Goal: Task Accomplishment & Management: Use online tool/utility

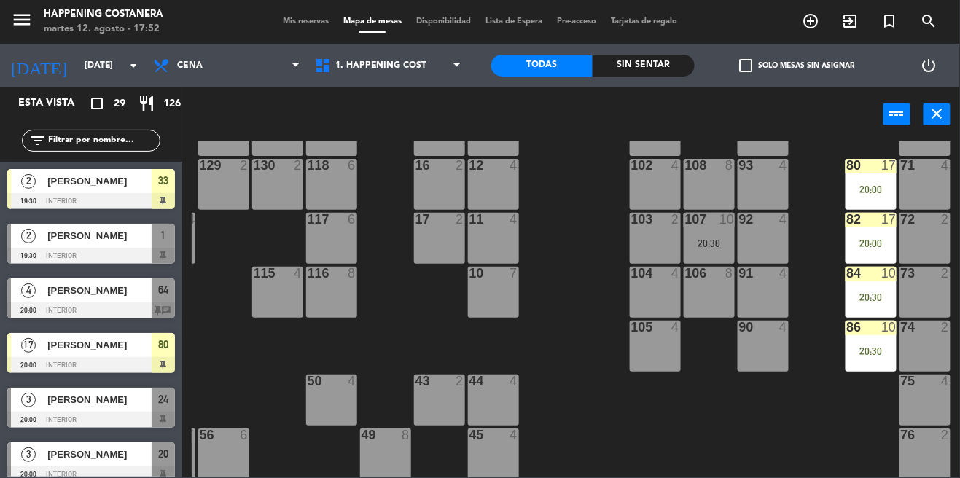
scroll to position [128, 158]
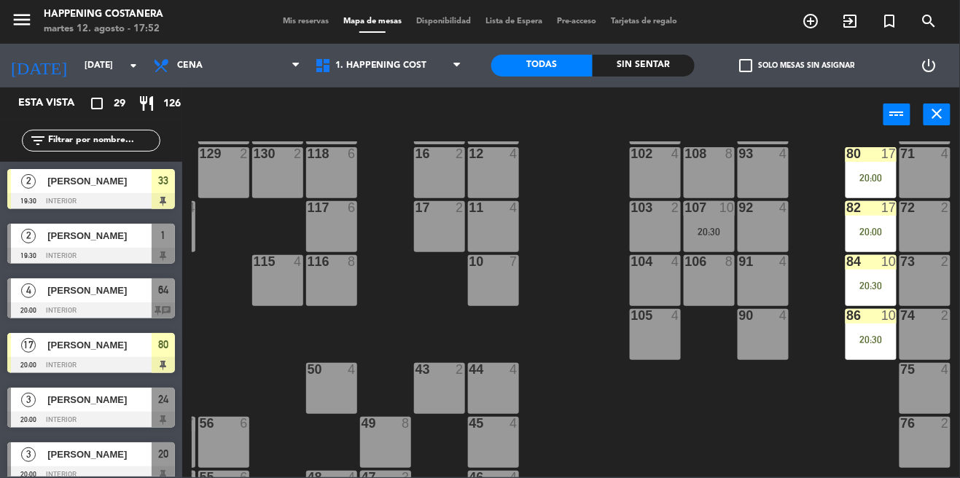
click at [886, 328] on div "86 10 20:30" at bounding box center [870, 334] width 51 height 51
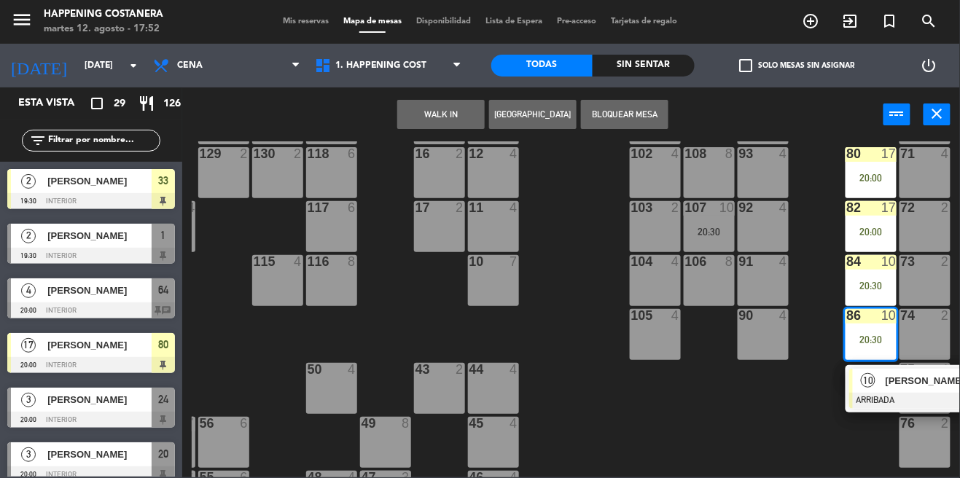
click at [929, 386] on span "[PERSON_NAME]" at bounding box center [931, 380] width 93 height 15
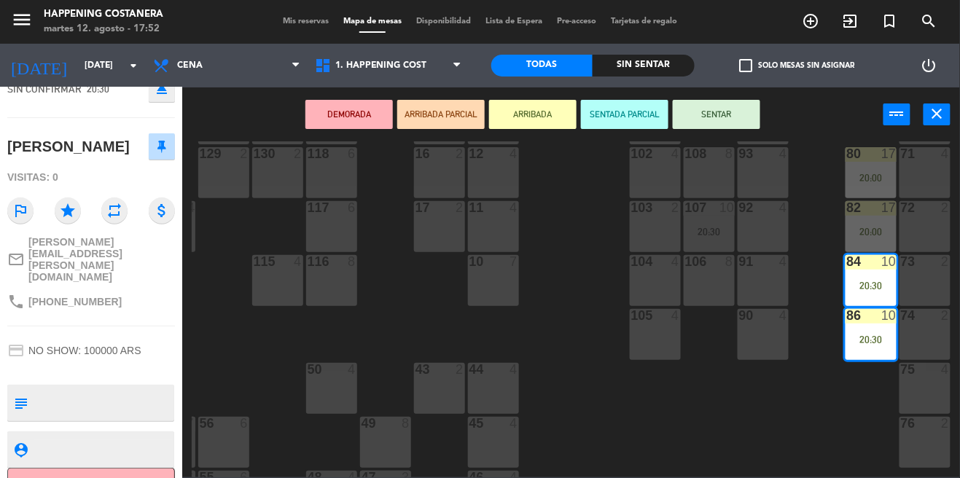
click at [931, 458] on div "76 2" at bounding box center [924, 442] width 51 height 51
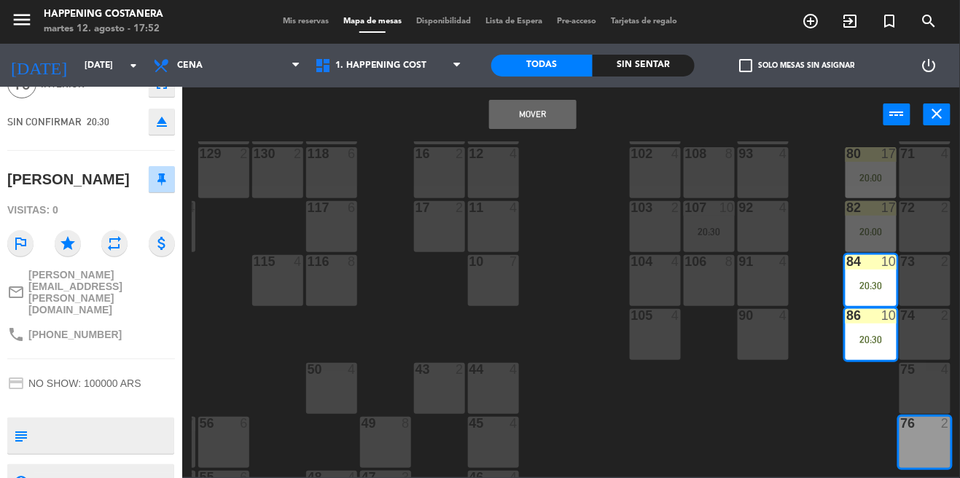
click at [928, 394] on div "75 4" at bounding box center [924, 388] width 51 height 51
click at [925, 333] on div "74 2" at bounding box center [924, 334] width 51 height 51
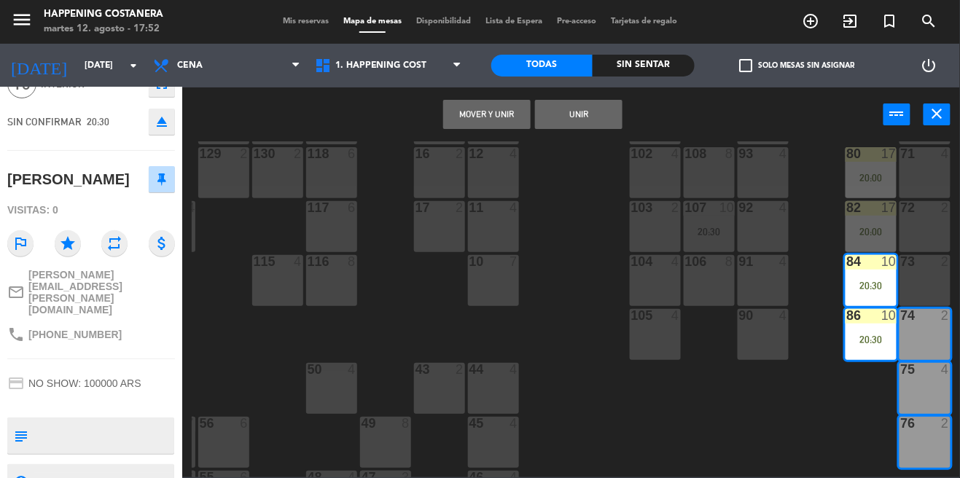
click at [480, 123] on button "Mover y Unir" at bounding box center [486, 114] width 87 height 29
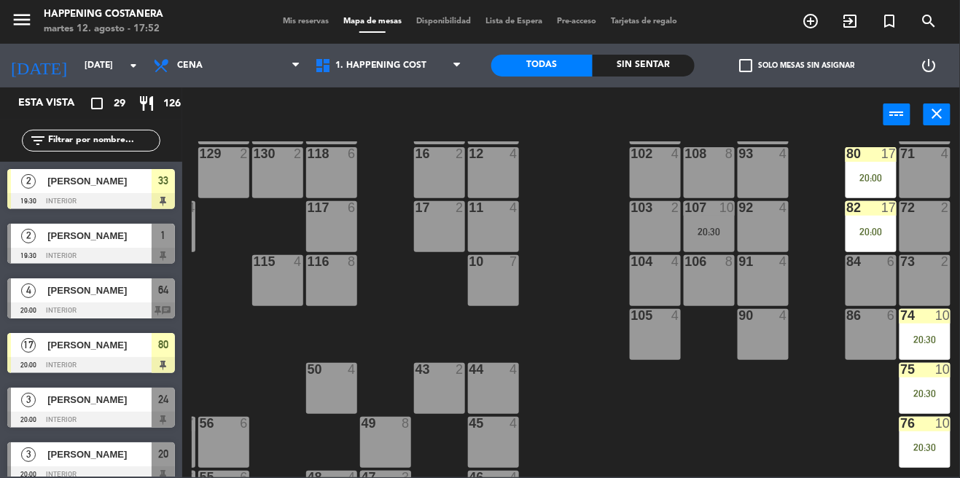
scroll to position [0, 0]
click at [866, 228] on div "20:00" at bounding box center [870, 232] width 51 height 10
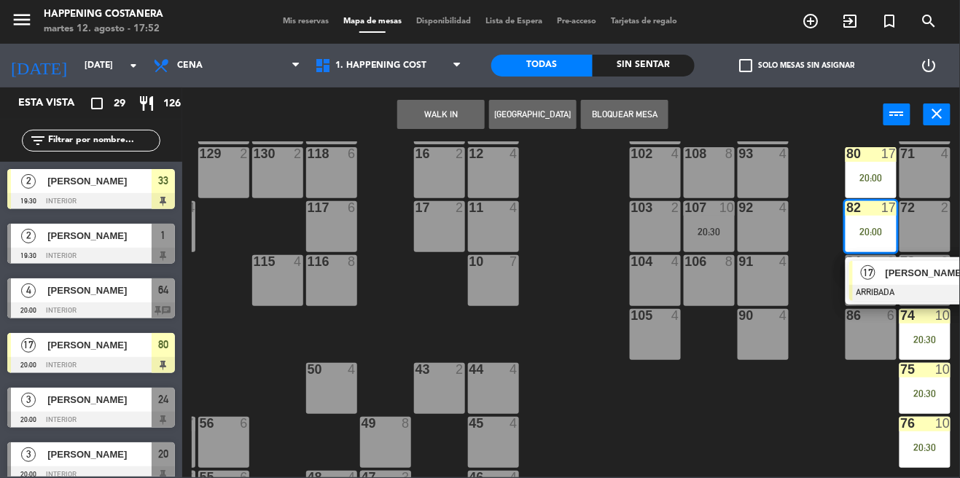
click at [752, 271] on div "91 4" at bounding box center [762, 280] width 51 height 51
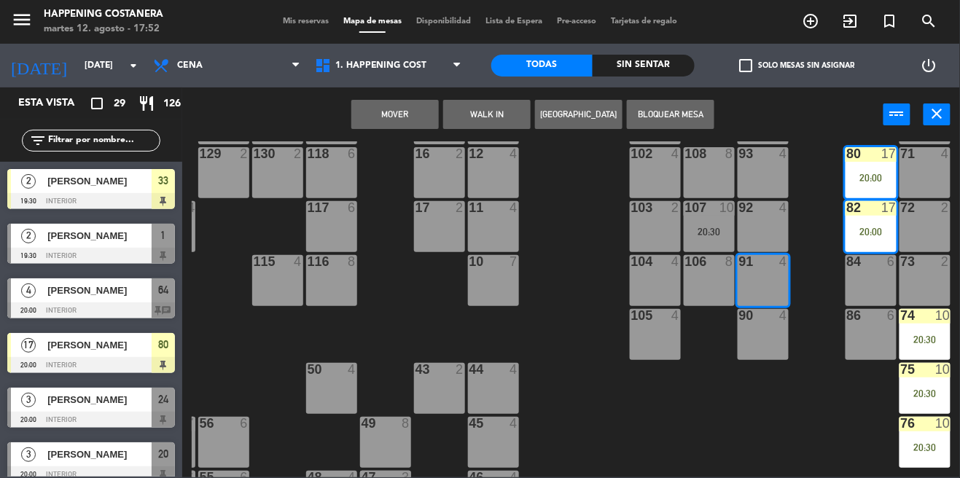
click at [399, 117] on button "Mover" at bounding box center [394, 114] width 87 height 29
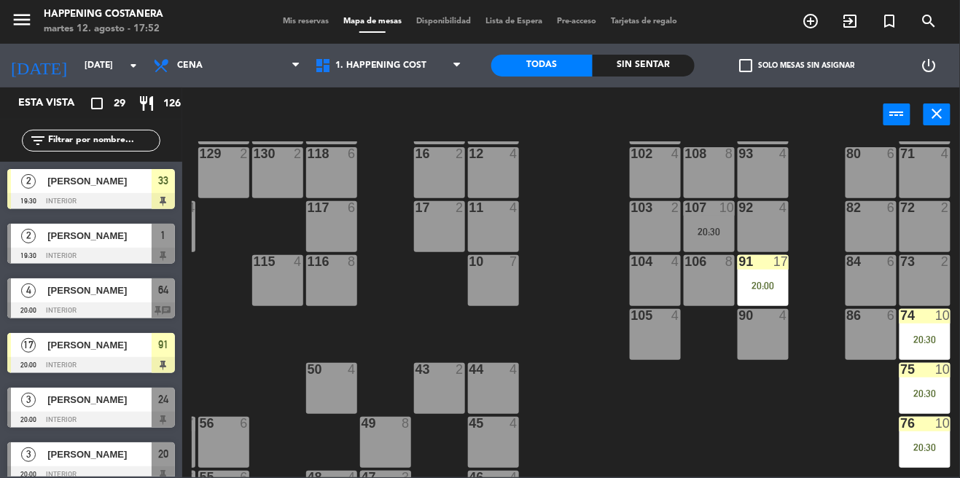
click at [760, 270] on div "91 17 20:00" at bounding box center [762, 280] width 51 height 51
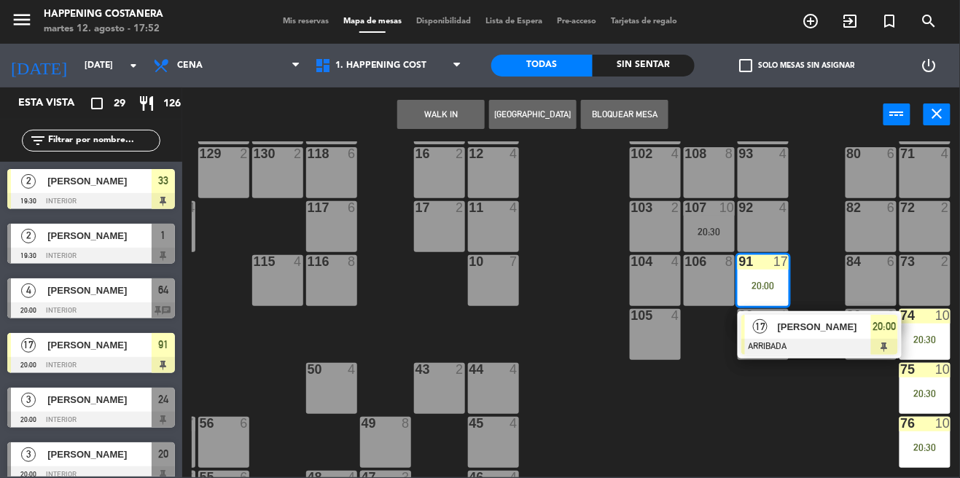
click at [881, 166] on div "80 6" at bounding box center [870, 172] width 51 height 51
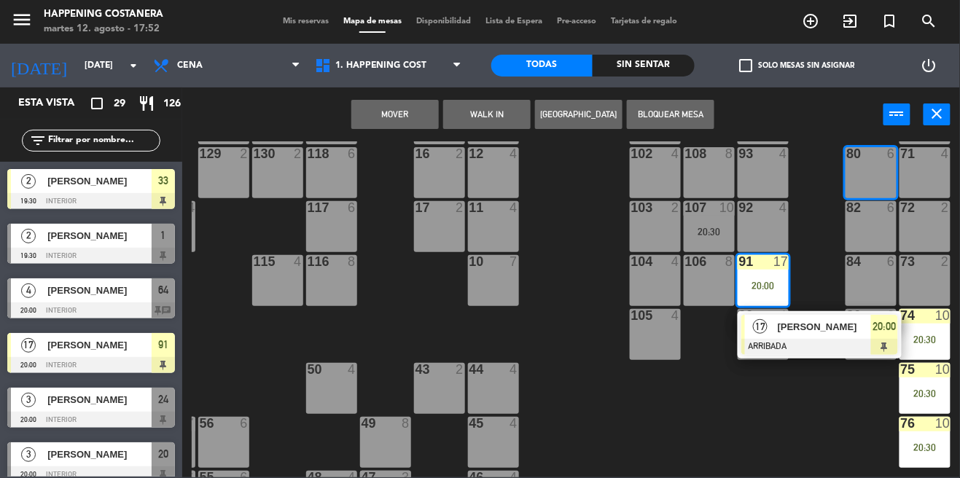
click at [877, 225] on div "82 6" at bounding box center [870, 226] width 51 height 51
click at [880, 271] on div "84 6" at bounding box center [870, 280] width 51 height 51
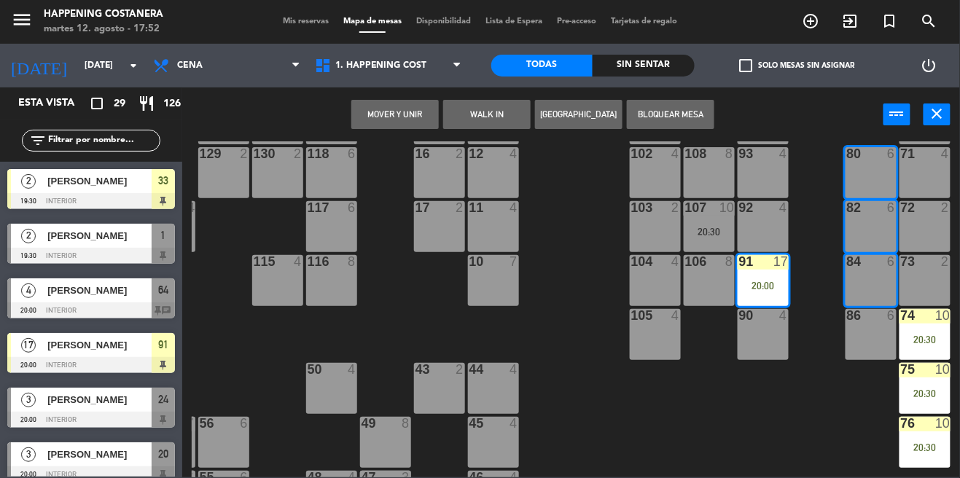
click at [411, 121] on button "Mover y Unir" at bounding box center [394, 114] width 87 height 29
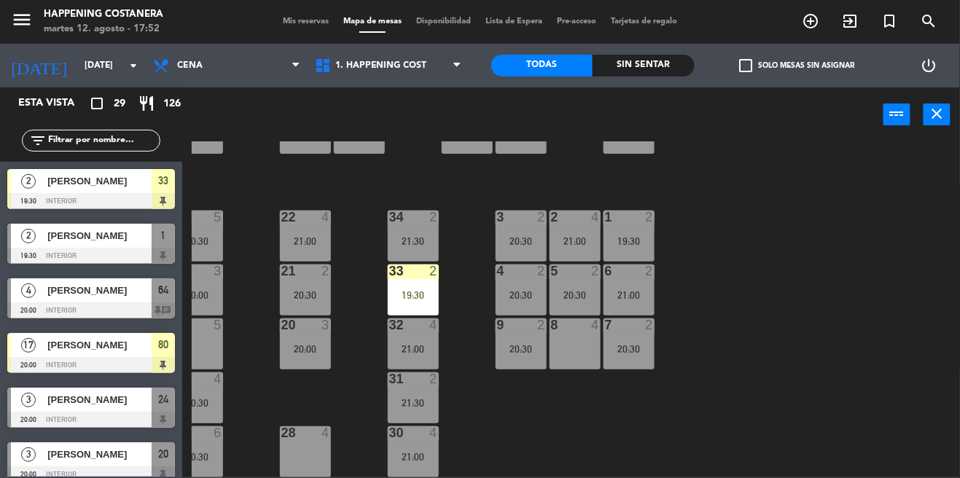
scroll to position [504, 0]
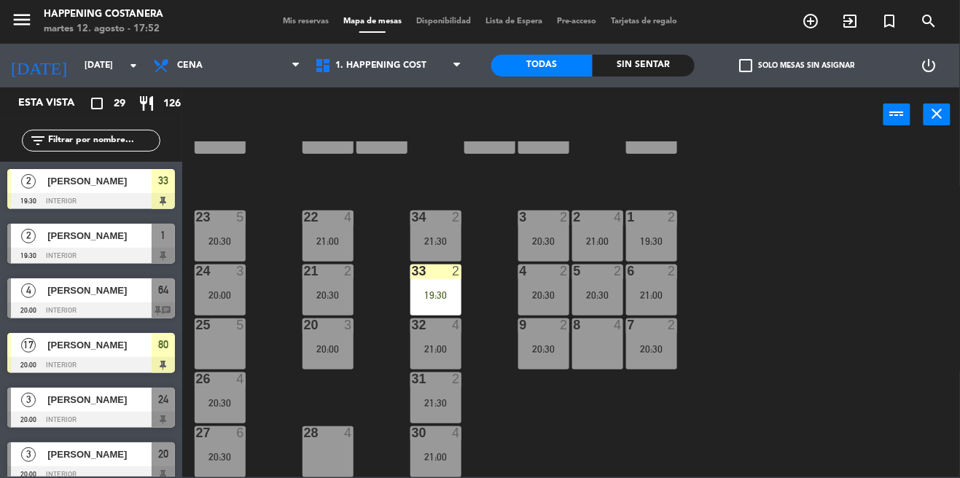
click at [431, 290] on div "19:30" at bounding box center [435, 295] width 51 height 10
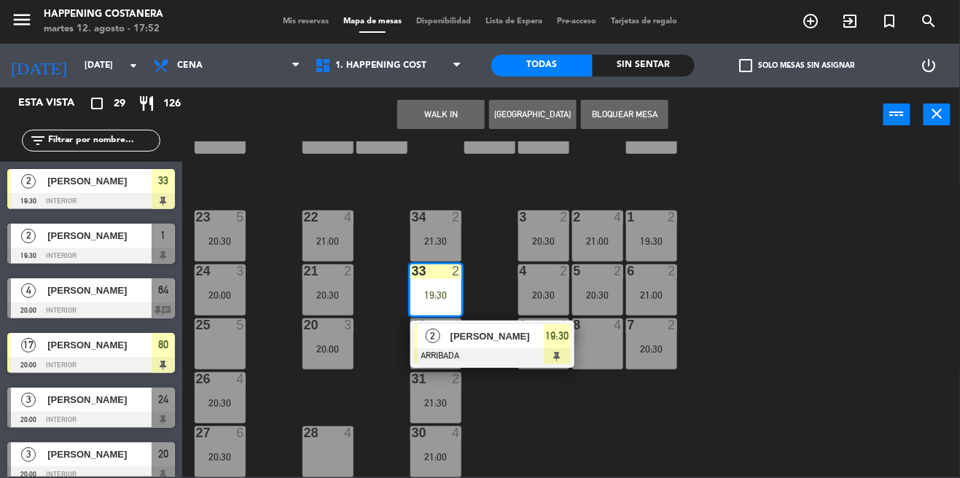
click at [824, 309] on div "69 2 122 6 121 6 120 6 14 4 CAVA 22 101 4 94 2 70 2 123 6 131 2 134 2 132 2 13 …" at bounding box center [576, 309] width 768 height 336
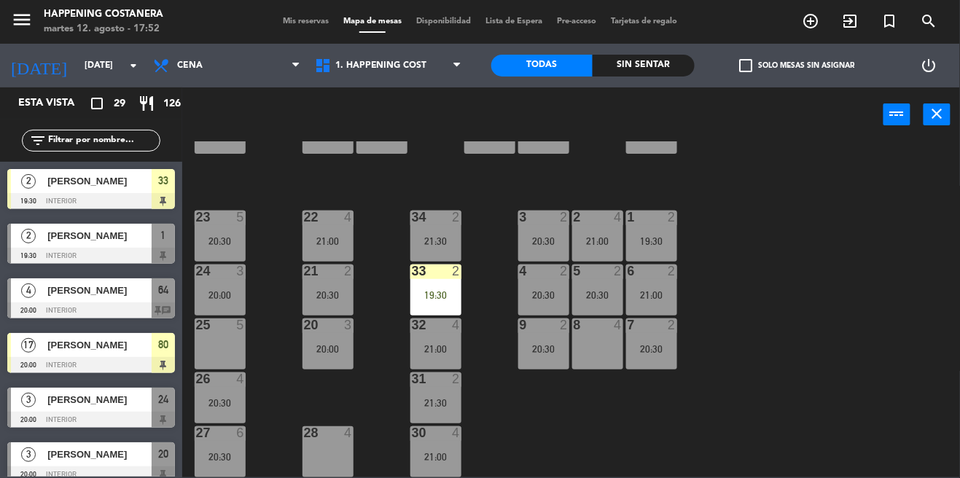
click at [331, 290] on div "20:30" at bounding box center [327, 295] width 51 height 10
click at [863, 321] on div "69 2 122 6 121 6 120 6 14 4 CAVA 22 101 4 94 2 70 2 123 6 131 2 134 2 132 2 13 …" at bounding box center [576, 309] width 768 height 336
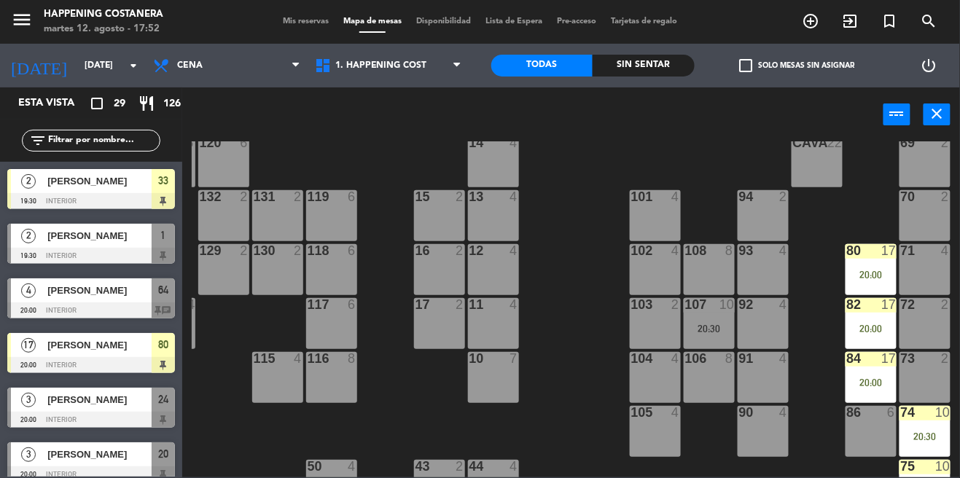
scroll to position [31, 158]
click at [751, 87] on div "check_box_outline_blank Solo mesas sin asignar" at bounding box center [796, 66] width 204 height 44
click at [747, 71] on span "check_box_outline_blank" at bounding box center [745, 65] width 13 height 13
click at [797, 66] on input "check_box_outline_blank Solo mesas sin asignar" at bounding box center [797, 66] width 0 height 0
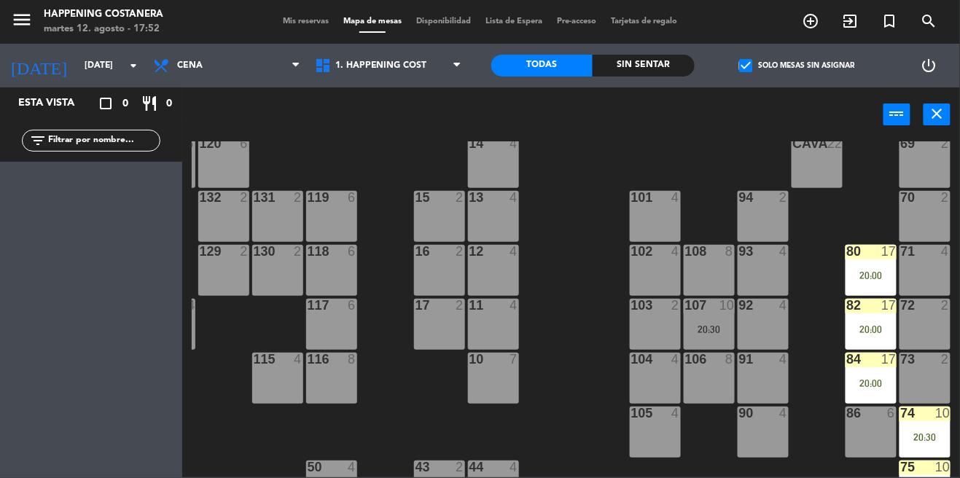
click at [752, 65] on span "check_box" at bounding box center [745, 65] width 13 height 13
click at [797, 66] on input "check_box Solo mesas sin asignar" at bounding box center [797, 66] width 0 height 0
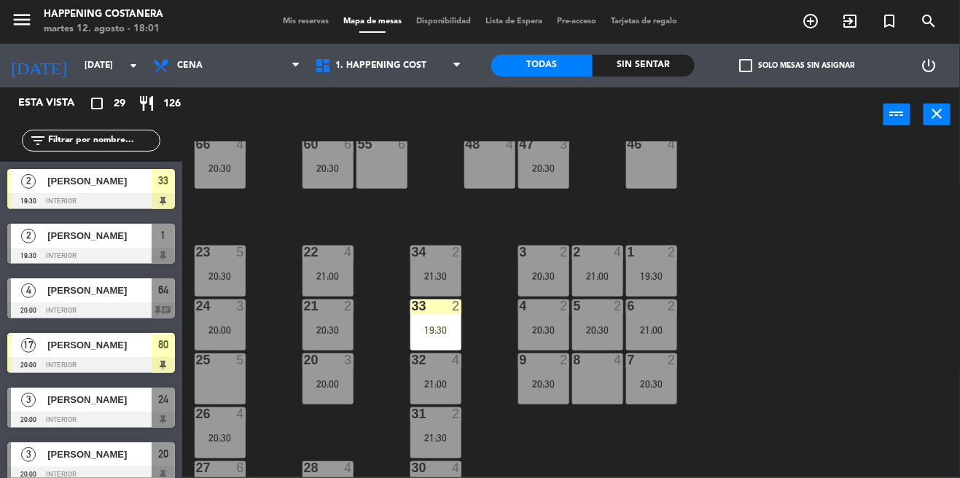
scroll to position [504, 0]
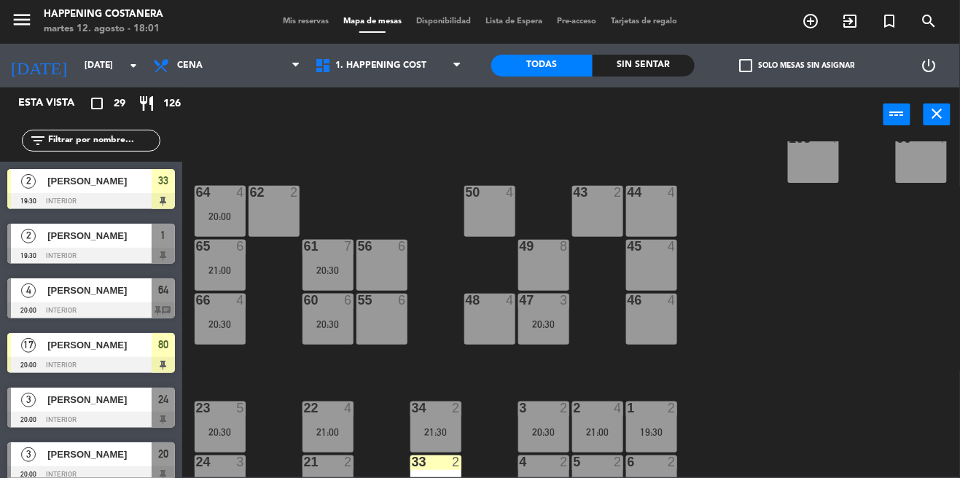
click at [908, 287] on div "69 2 122 6 121 6 120 6 14 4 CAVA 22 101 4 94 2 70 2 123 6 131 2 134 2 132 2 13 …" at bounding box center [576, 309] width 768 height 336
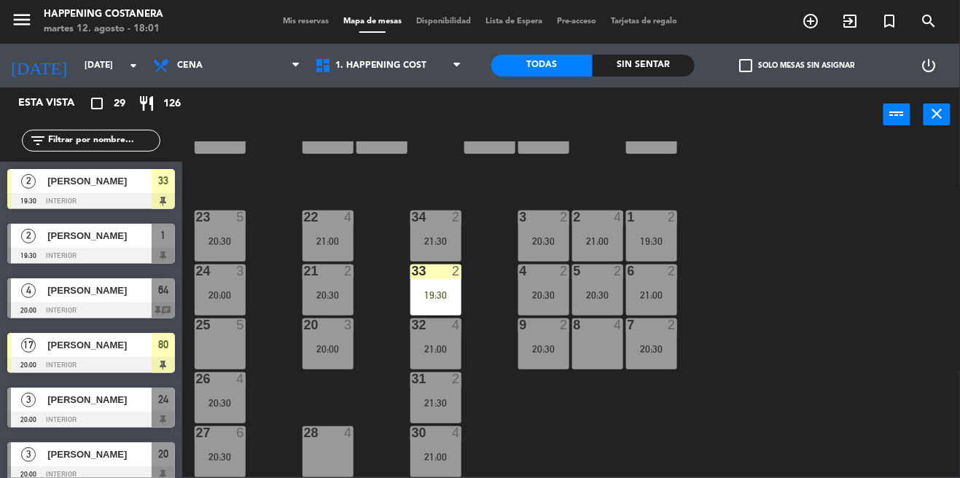
click at [850, 285] on div "69 2 122 6 121 6 120 6 14 4 CAVA 22 101 4 94 2 70 2 123 6 131 2 134 2 132 2 13 …" at bounding box center [576, 309] width 768 height 336
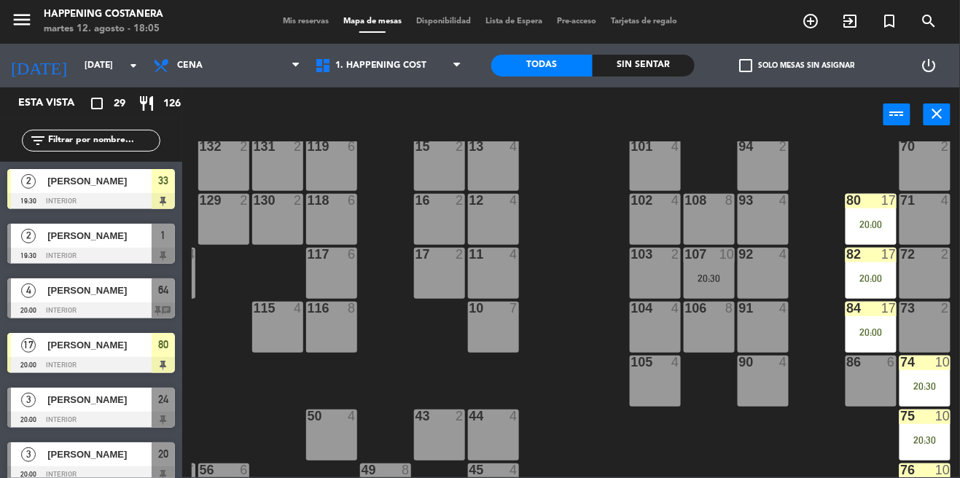
scroll to position [89, 158]
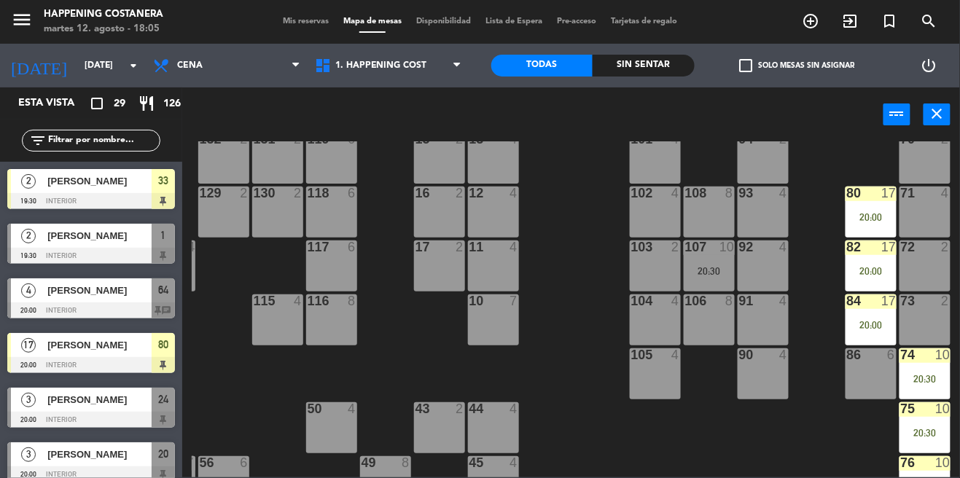
click at [708, 285] on div "107 10 20:30" at bounding box center [709, 265] width 51 height 51
click at [766, 435] on div "69 2 122 6 121 6 120 6 14 4 CAVA 22 101 4 94 2 70 2 123 6 131 2 134 2 132 2 13 …" at bounding box center [576, 309] width 768 height 336
click at [716, 236] on div "108 8" at bounding box center [709, 212] width 51 height 51
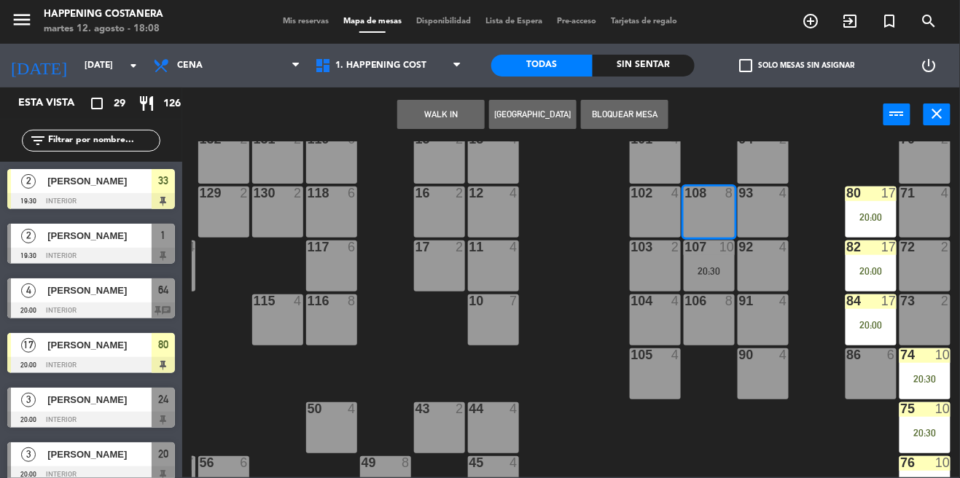
click at [697, 437] on div "69 2 122 6 121 6 120 6 14 4 CAVA 22 101 4 94 2 70 2 123 6 131 2 134 2 132 2 13 …" at bounding box center [576, 309] width 768 height 336
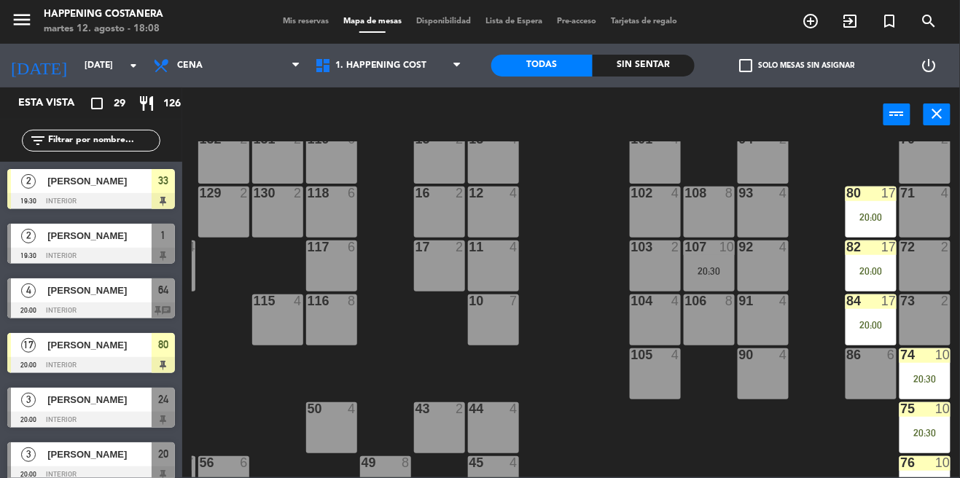
click at [728, 254] on div "107 10 20:30" at bounding box center [709, 265] width 51 height 51
click at [689, 435] on div "69 2 122 6 121 6 120 6 14 4 CAVA 22 101 4 94 2 70 2 123 6 131 2 134 2 132 2 13 …" at bounding box center [576, 309] width 768 height 336
click at [919, 374] on div "20:30" at bounding box center [924, 379] width 51 height 10
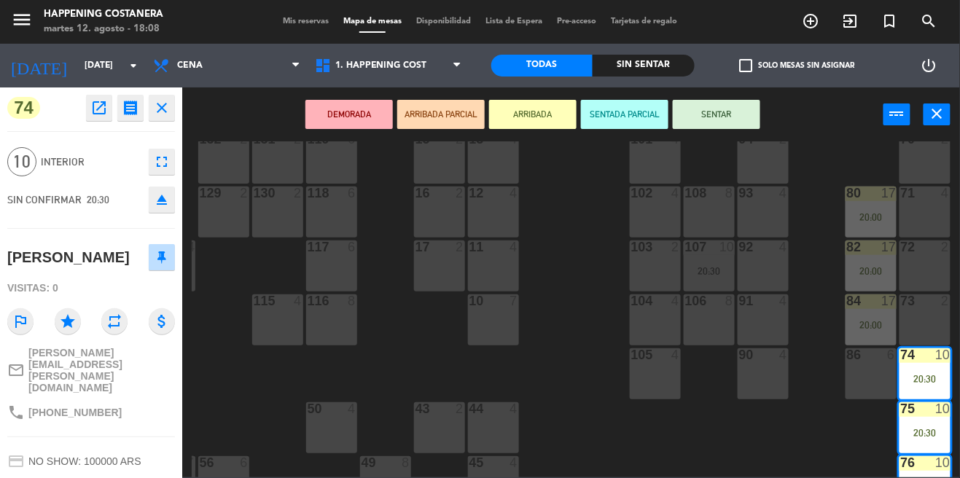
click at [669, 437] on div "menu Happening Costanera [DATE] 12. agosto - 18:08 Mis reservas Mapa de mesas D…" at bounding box center [480, 239] width 960 height 478
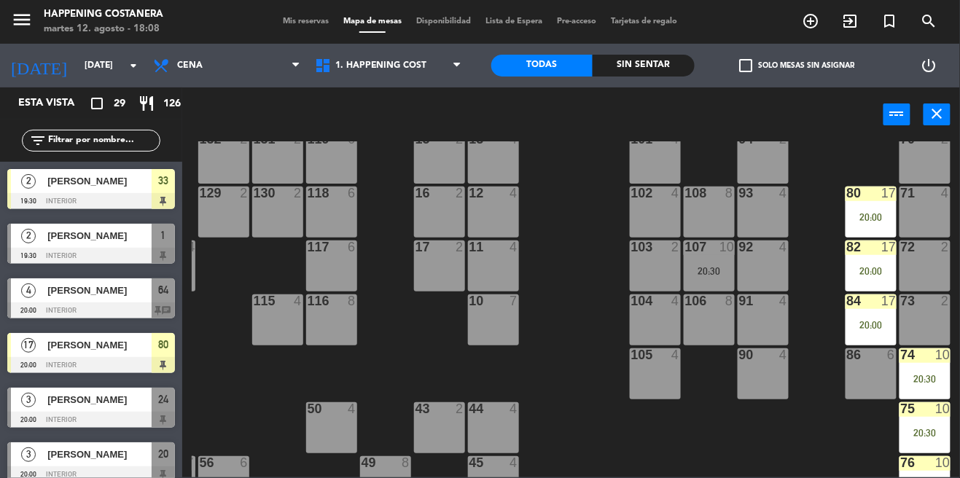
click at [717, 254] on div "107 10" at bounding box center [709, 247] width 51 height 15
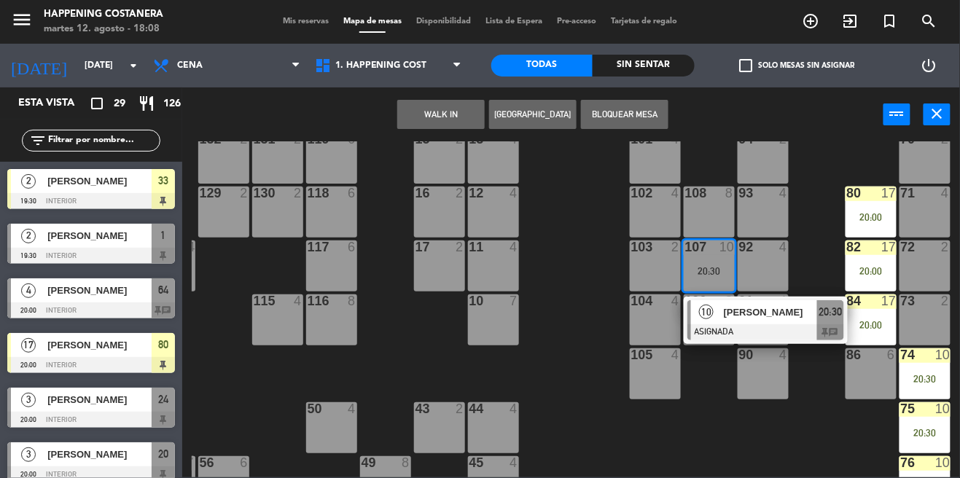
click at [751, 315] on span "[PERSON_NAME]" at bounding box center [770, 312] width 93 height 15
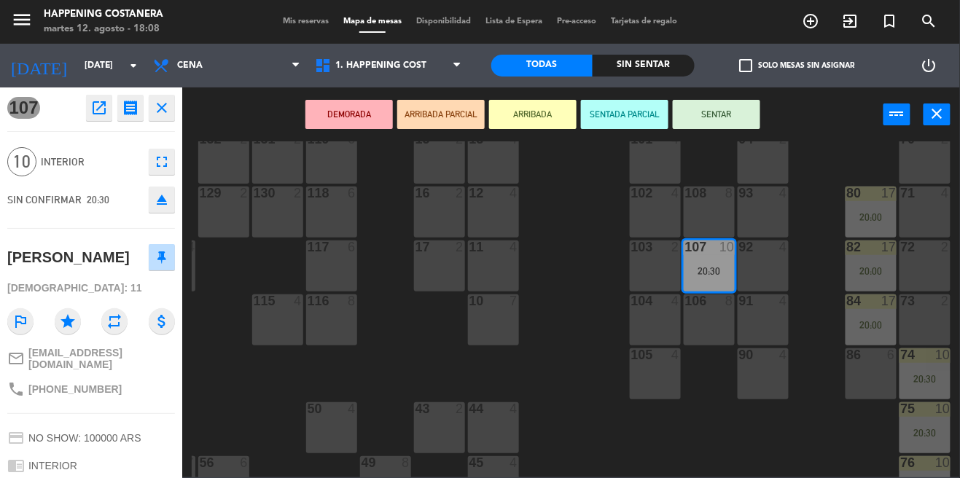
click at [571, 319] on div "69 2 122 6 121 6 120 6 14 4 CAVA 22 101 4 94 2 70 2 123 6 131 2 134 2 132 2 13 …" at bounding box center [576, 309] width 768 height 336
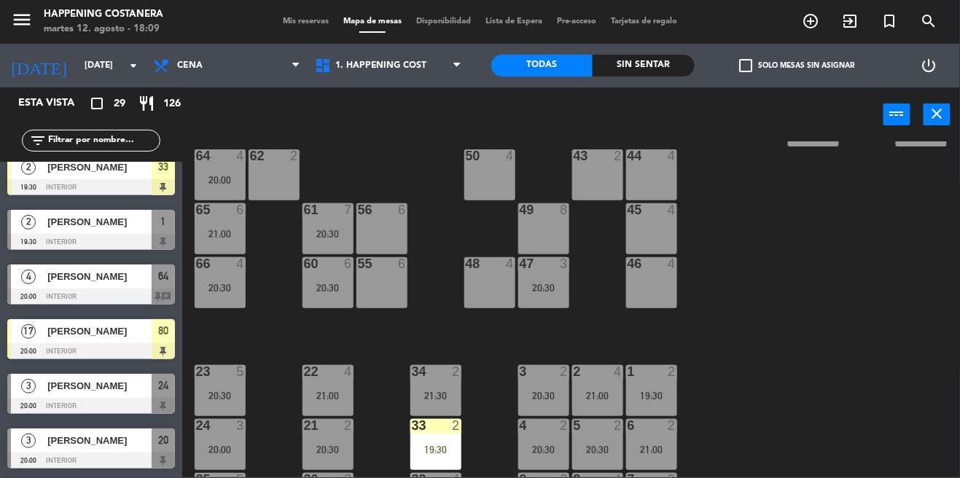
scroll to position [325, 0]
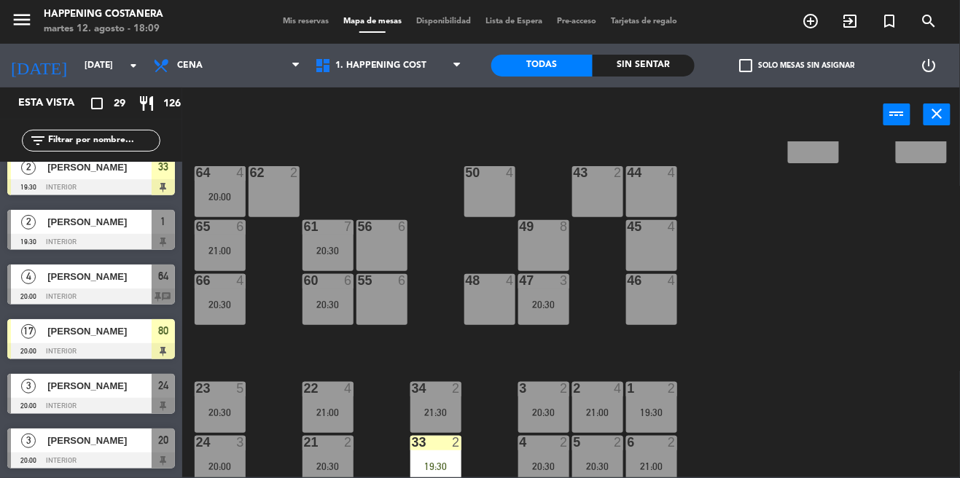
click at [545, 302] on div "20:30" at bounding box center [543, 305] width 51 height 10
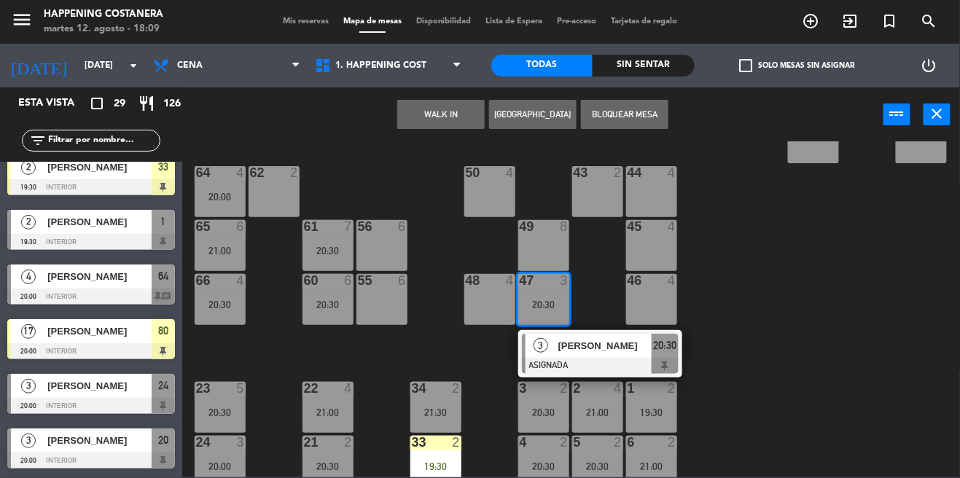
click at [749, 262] on div "69 2 122 6 121 6 120 6 14 4 CAVA 22 101 4 94 2 70 2 123 6 131 2 134 2 132 2 13 …" at bounding box center [576, 309] width 768 height 336
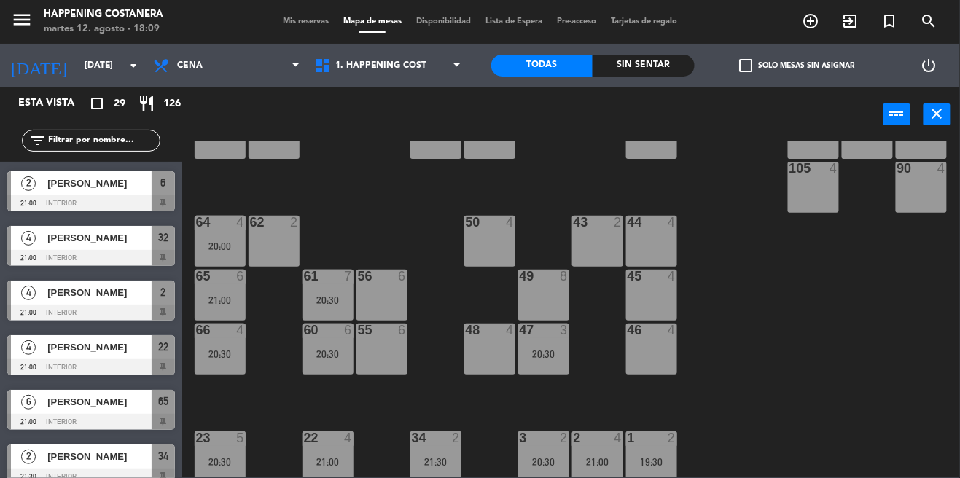
scroll to position [277, 0]
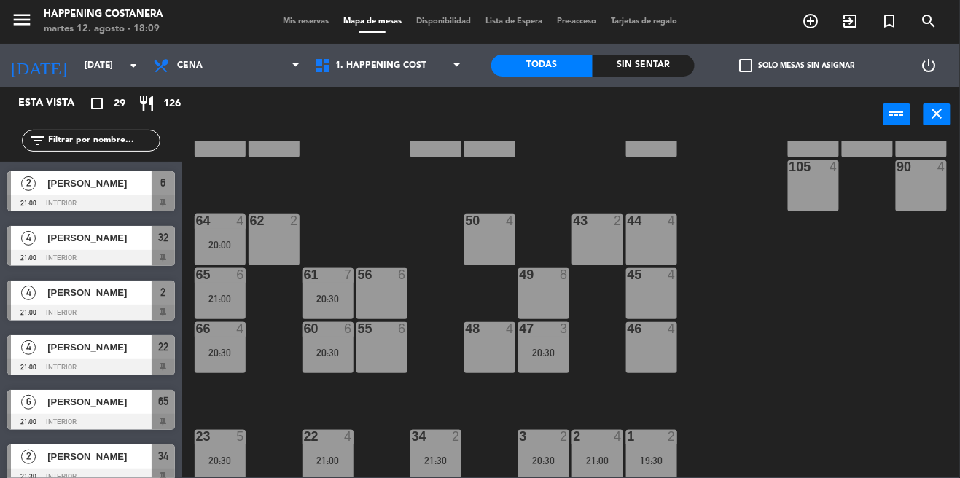
click at [528, 339] on div "47 3 20:30" at bounding box center [543, 347] width 51 height 51
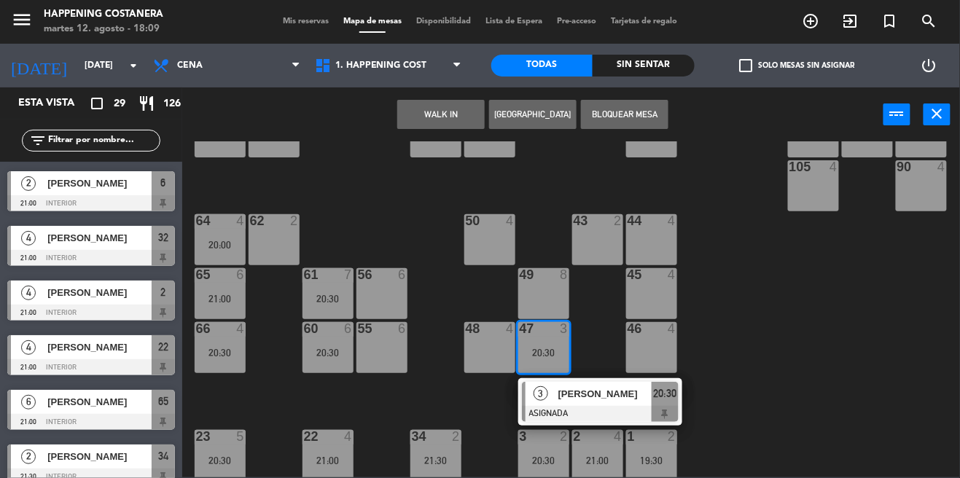
click at [767, 320] on div "69 2 122 6 121 6 120 6 14 4 CAVA 22 101 4 94 2 70 2 123 6 131 2 134 2 132 2 13 …" at bounding box center [576, 309] width 768 height 336
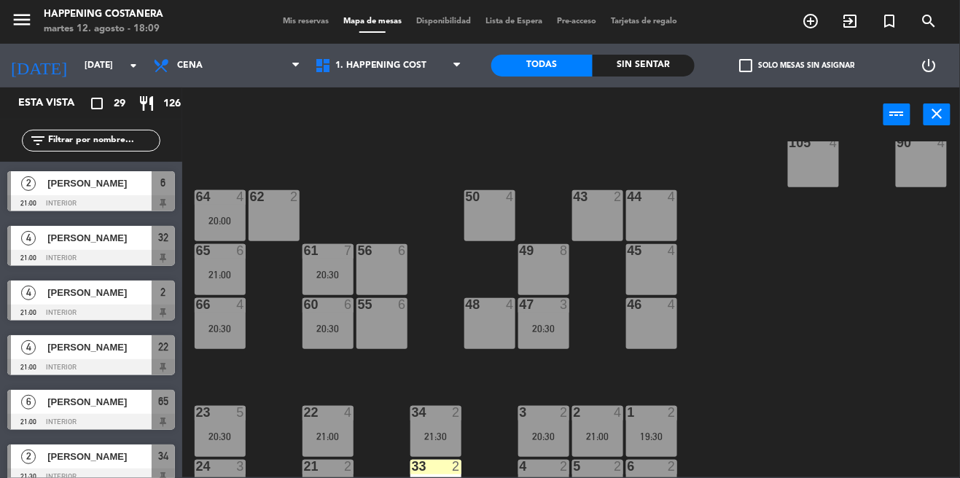
scroll to position [302, 0]
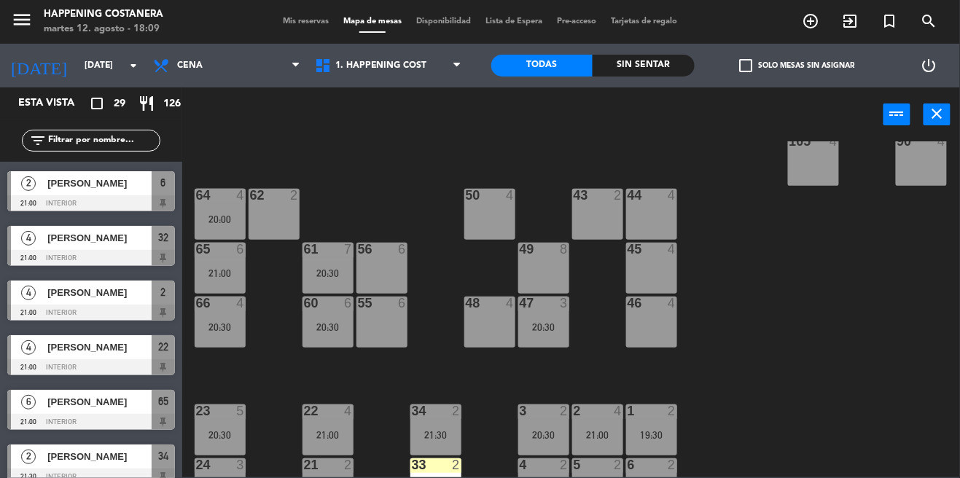
click at [305, 334] on div "60 6 20:30" at bounding box center [327, 322] width 51 height 51
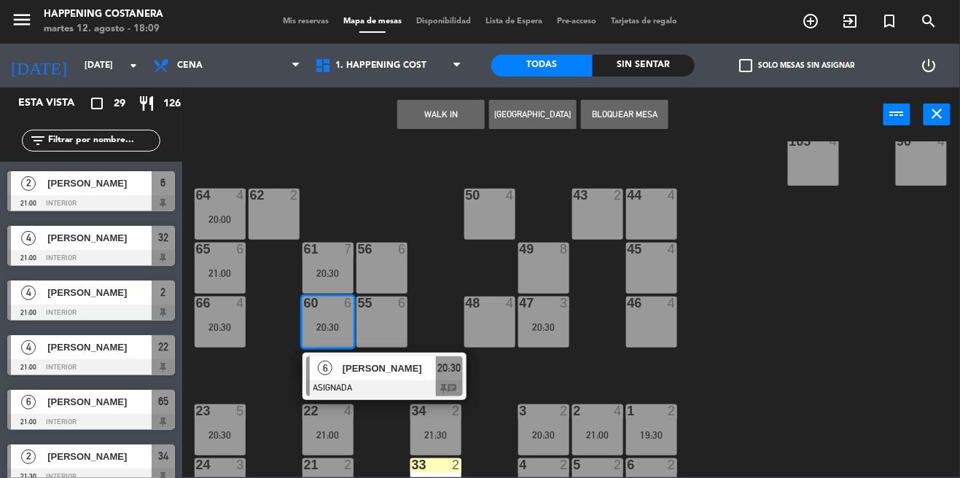
click at [827, 338] on div "69 2 122 6 121 6 120 6 14 4 CAVA 22 101 4 94 2 70 2 123 6 131 2 134 2 132 2 13 …" at bounding box center [576, 309] width 768 height 336
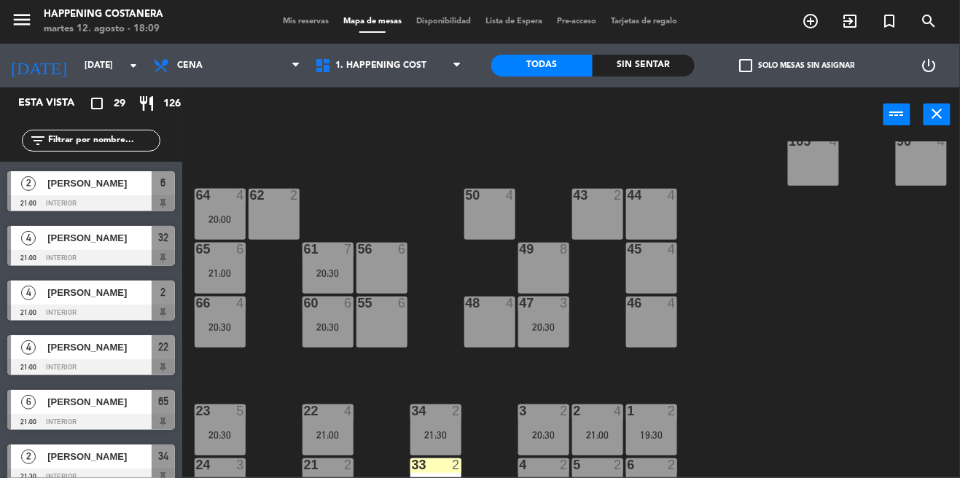
click at [328, 314] on div "60 6 20:30" at bounding box center [327, 322] width 51 height 51
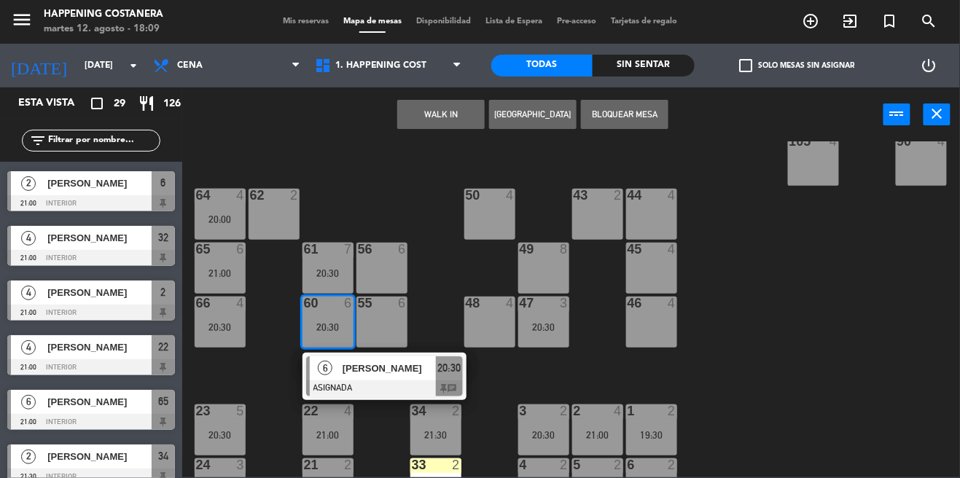
click at [403, 386] on div at bounding box center [384, 388] width 157 height 16
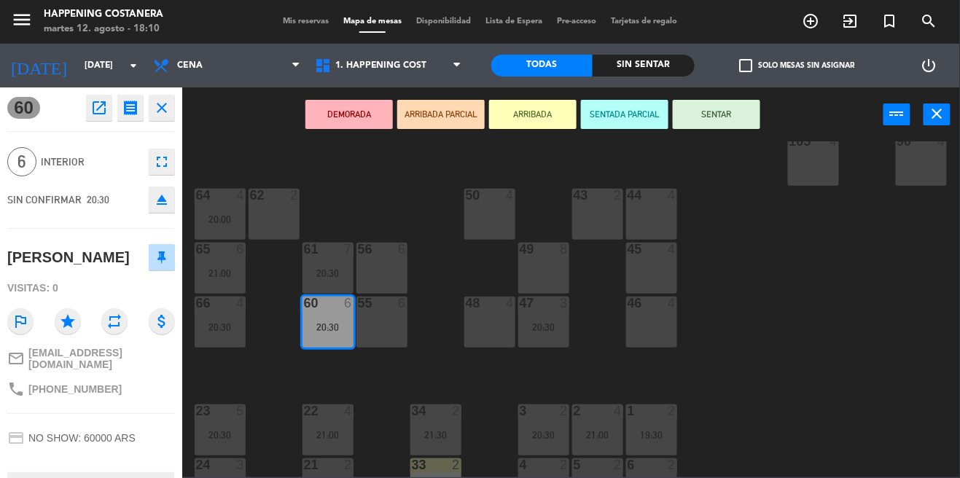
click at [831, 326] on div "69 2 122 6 121 6 120 6 14 4 CAVA 22 101 4 94 2 70 2 123 6 131 2 134 2 132 2 13 …" at bounding box center [576, 309] width 768 height 336
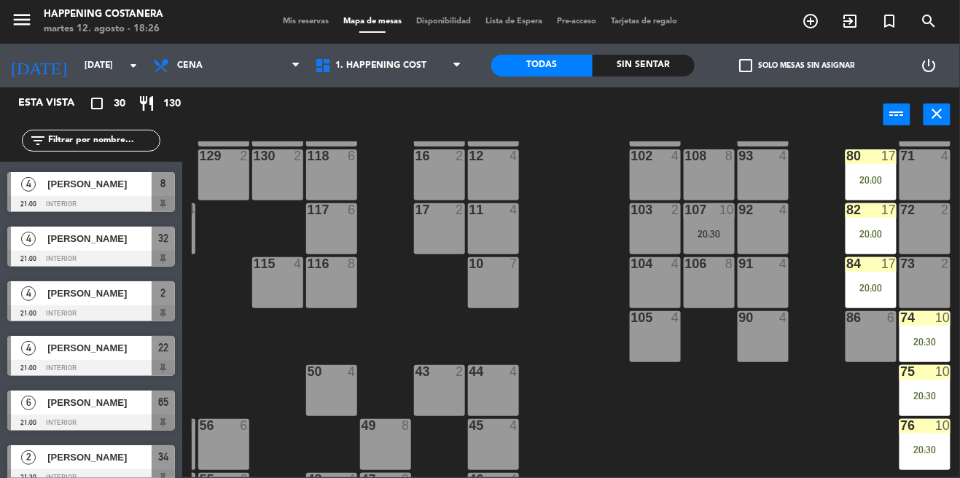
scroll to position [0, 158]
